Goal: Task Accomplishment & Management: Use online tool/utility

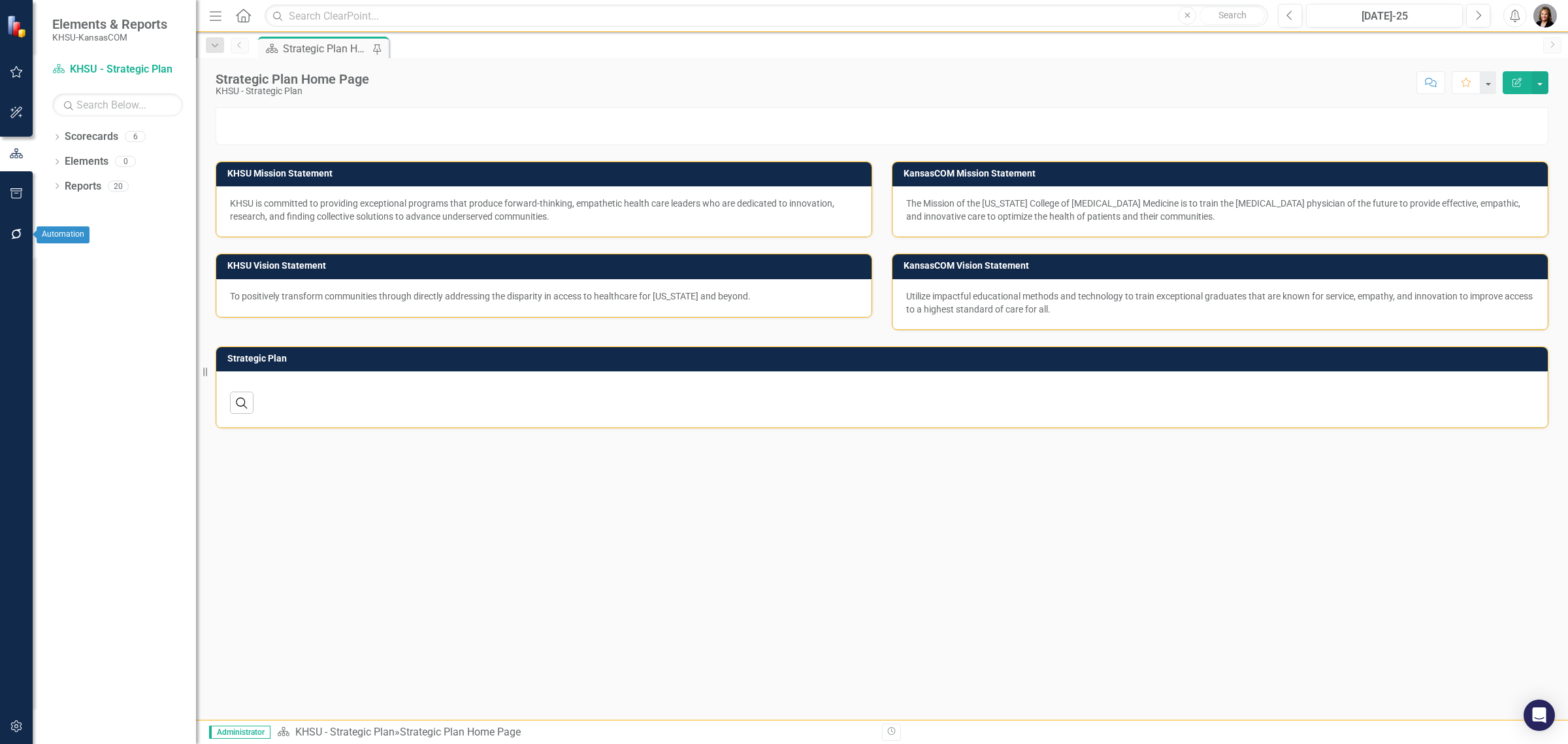
click at [18, 234] on icon "button" at bounding box center [17, 234] width 14 height 11
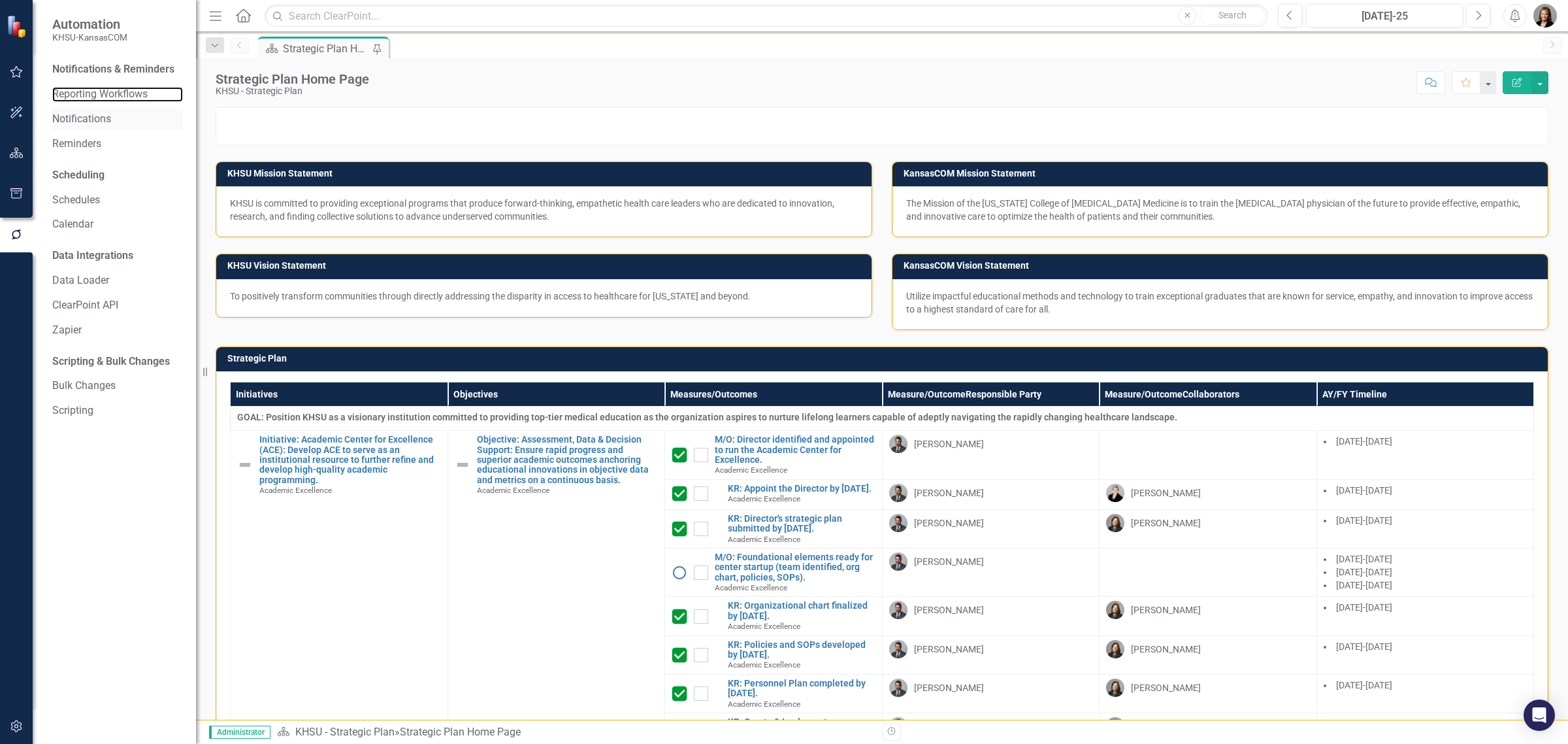
drag, startPoint x: 105, startPoint y: 91, endPoint x: 170, endPoint y: 112, distance: 68.3
click at [105, 91] on link "Reporting Workflows" at bounding box center [118, 94] width 131 height 15
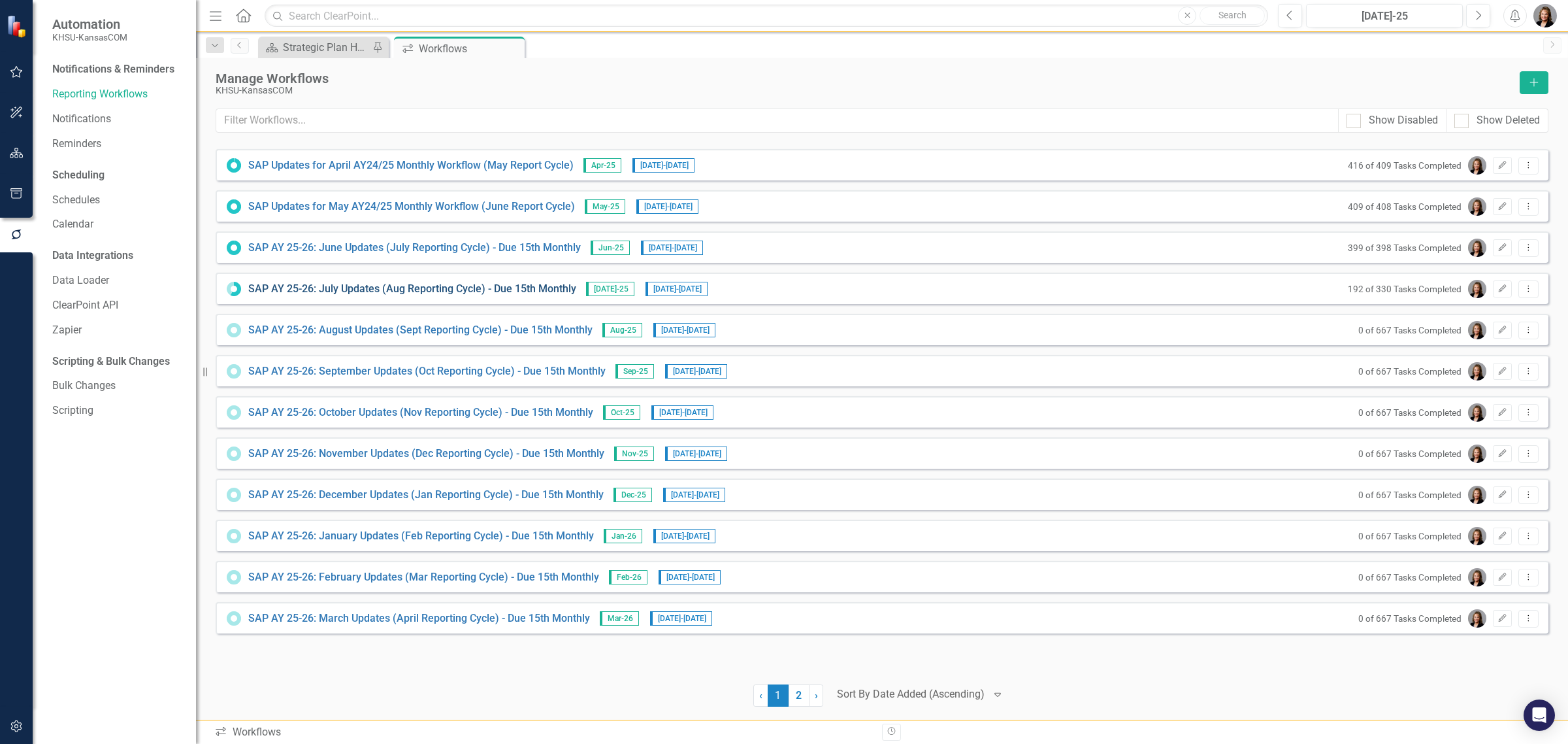
click at [364, 286] on link "SAP AY 25-26: July Updates (Aug Reporting Cycle) - Due 15th Monthly" at bounding box center [412, 288] width 328 height 15
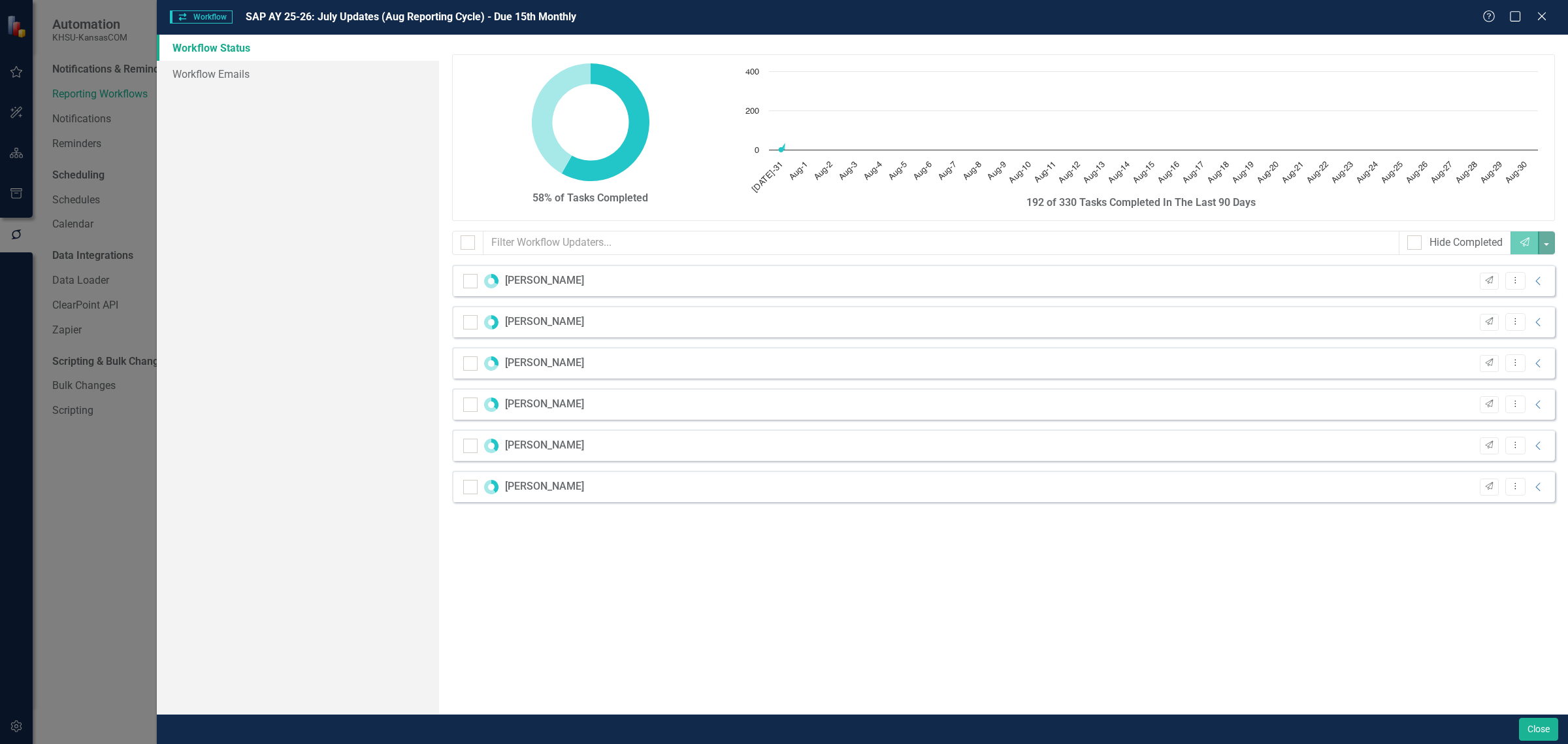
checkbox input "false"
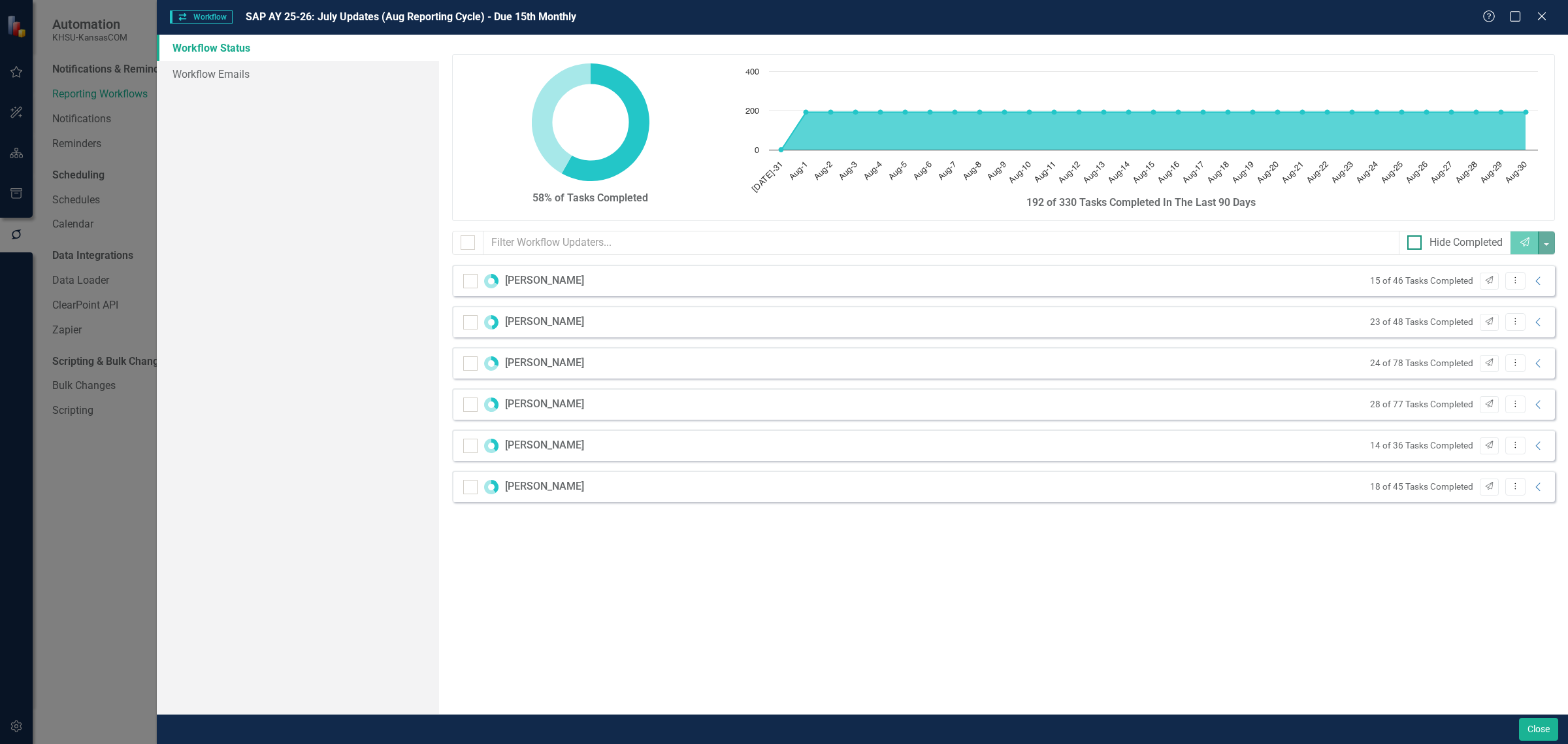
click at [1409, 240] on input "Hide Completed" at bounding box center [1411, 240] width 9 height 9
click at [1540, 284] on icon "Collapse" at bounding box center [1538, 280] width 13 height 11
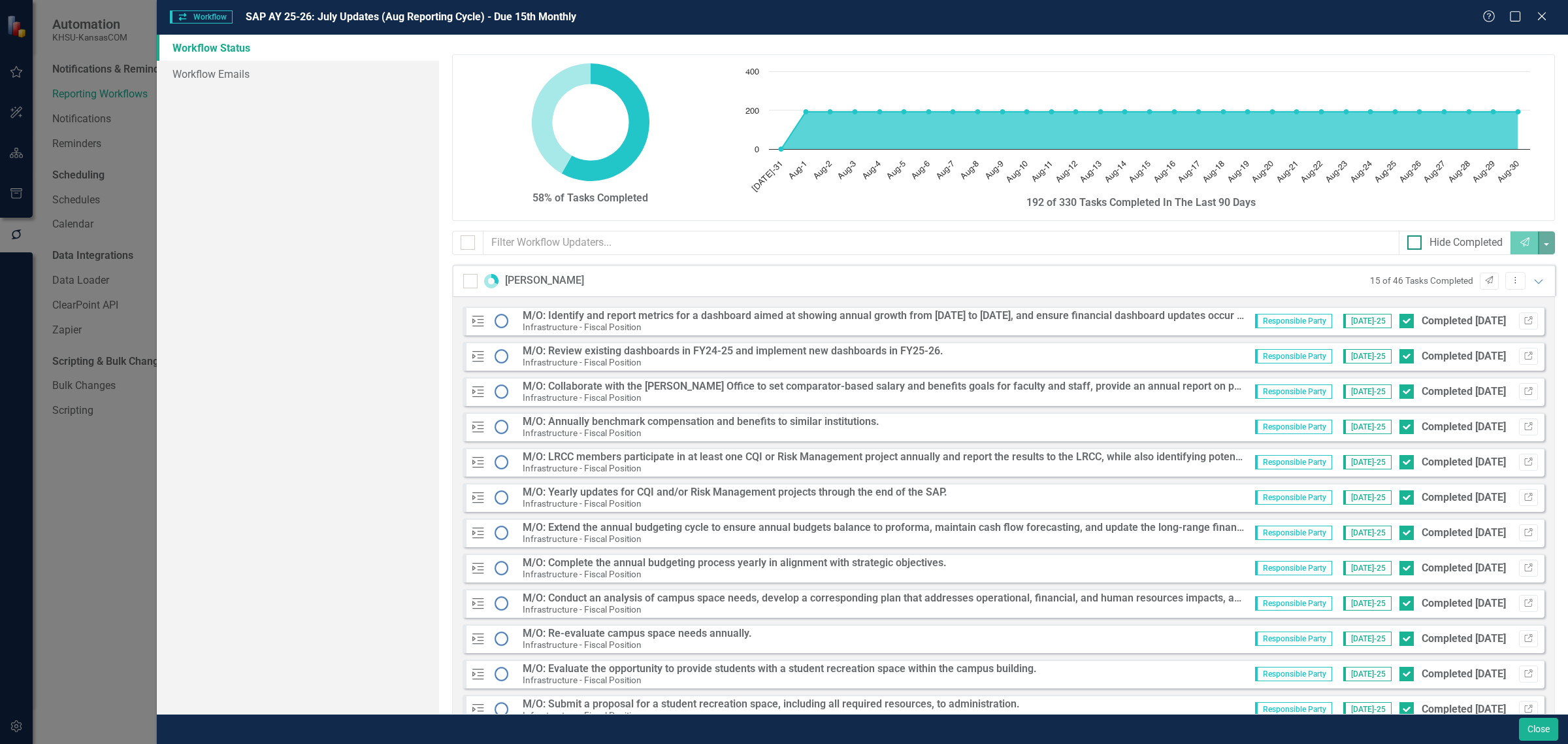
click at [1408, 240] on input "Hide Completed" at bounding box center [1411, 240] width 9 height 9
checkbox input "true"
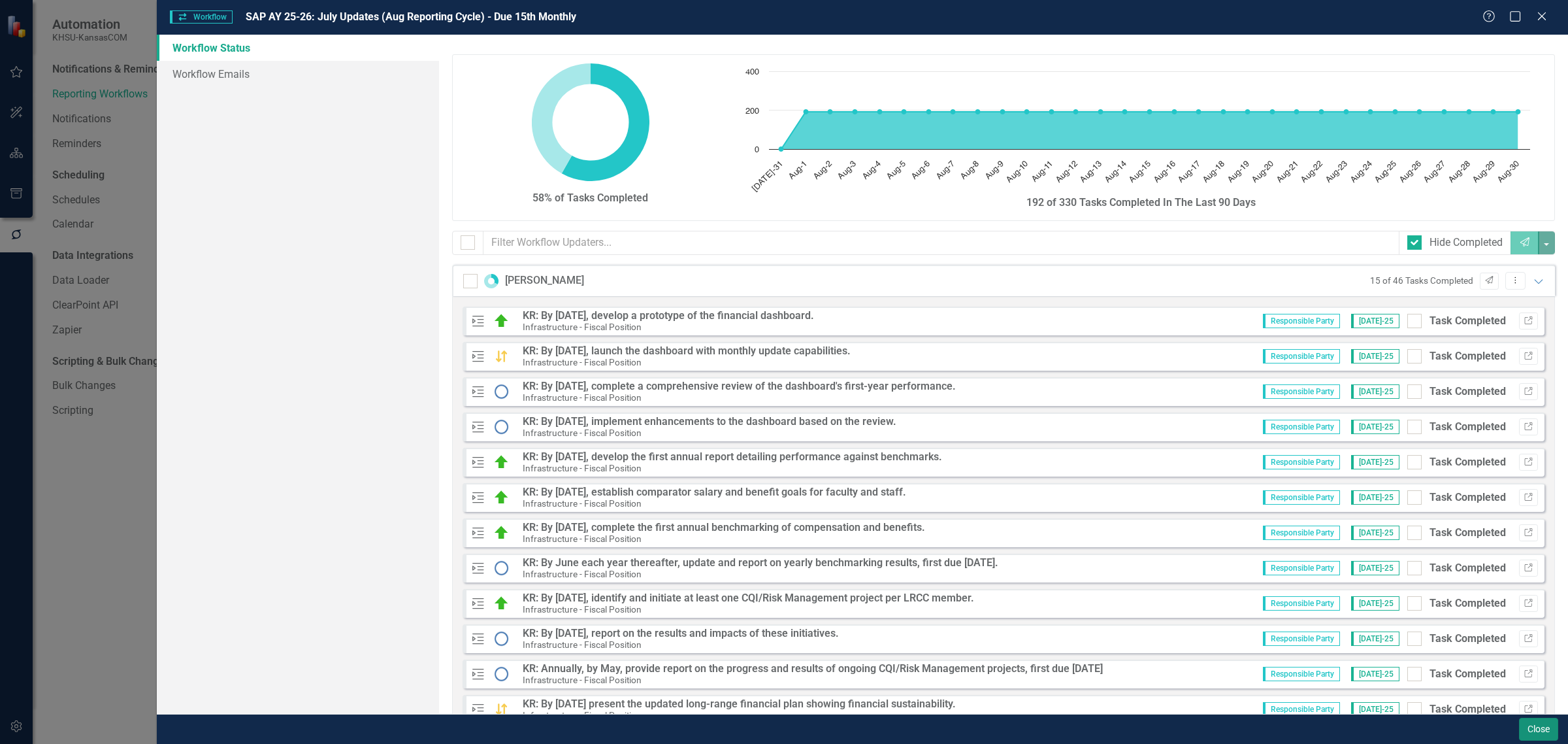
click at [1546, 724] on button "Close" at bounding box center [1539, 728] width 40 height 23
